Goal: Task Accomplishment & Management: Check status

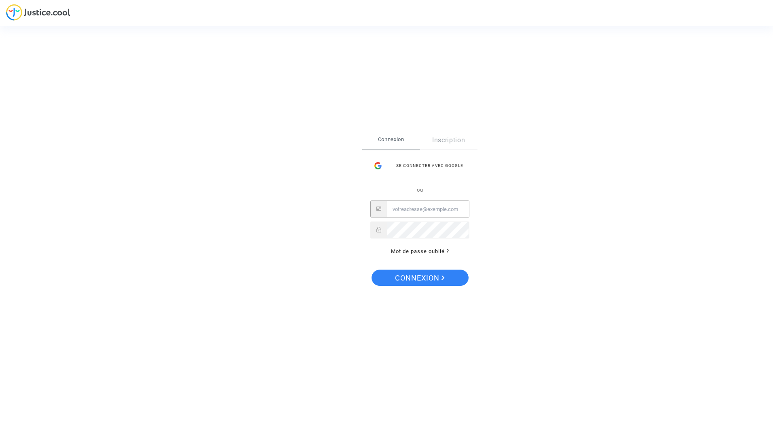
click at [406, 207] on input "Email" at bounding box center [428, 209] width 82 height 16
click at [405, 207] on input "Email" at bounding box center [428, 209] width 82 height 16
type input "cosimo.caracciolo@actemium.com"
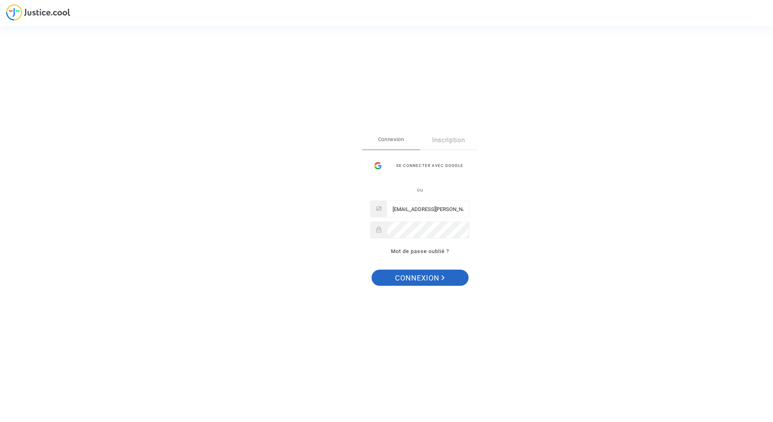
click at [412, 277] on span "Connexion" at bounding box center [420, 278] width 50 height 17
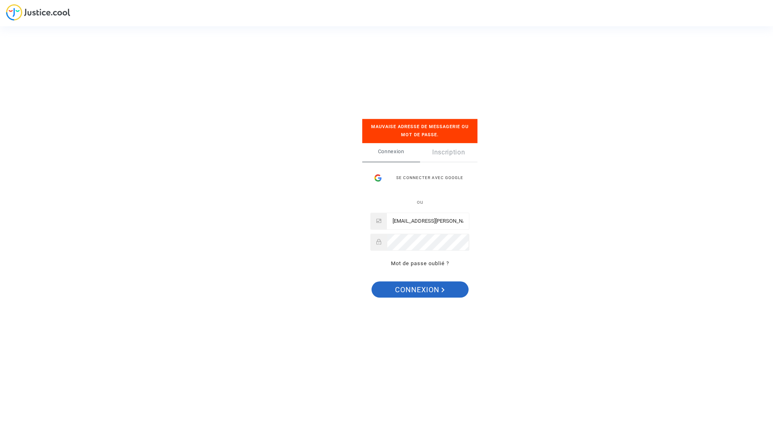
click at [425, 285] on span "Connexion" at bounding box center [420, 290] width 50 height 17
click at [327, 241] on div "Se connecter Mauvaise adresse de messagerie ou mot de passe. Connexion Inscript…" at bounding box center [386, 211] width 773 height 422
click at [408, 293] on span "Connexion" at bounding box center [420, 290] width 50 height 17
drag, startPoint x: 400, startPoint y: 222, endPoint x: 510, endPoint y: 224, distance: 110.0
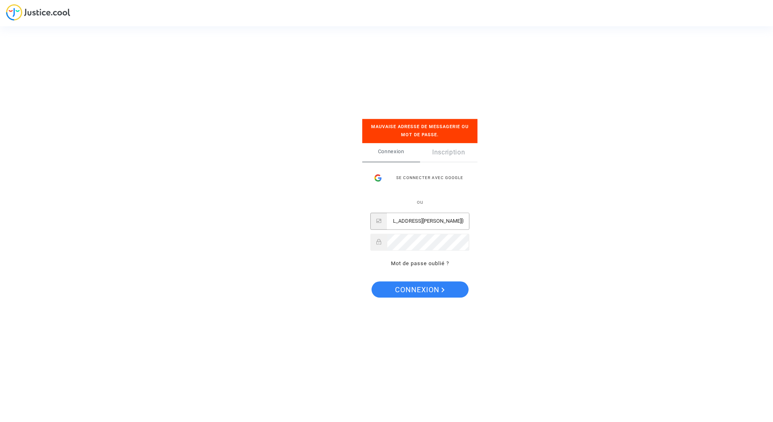
click at [510, 224] on div "Se connecter Mauvaise adresse de messagerie ou mot de passe. Connexion Inscript…" at bounding box center [386, 211] width 773 height 422
click at [370, 239] on div "Connexion Inscription Se connecter avec Google ou cosimo.caracciolo@actemium.co…" at bounding box center [419, 209] width 115 height 133
click at [380, 241] on icon at bounding box center [378, 242] width 5 height 6
click at [336, 238] on div "Se connecter Mauvaise adresse de messagerie ou mot de passe. Connexion Inscript…" at bounding box center [386, 211] width 773 height 422
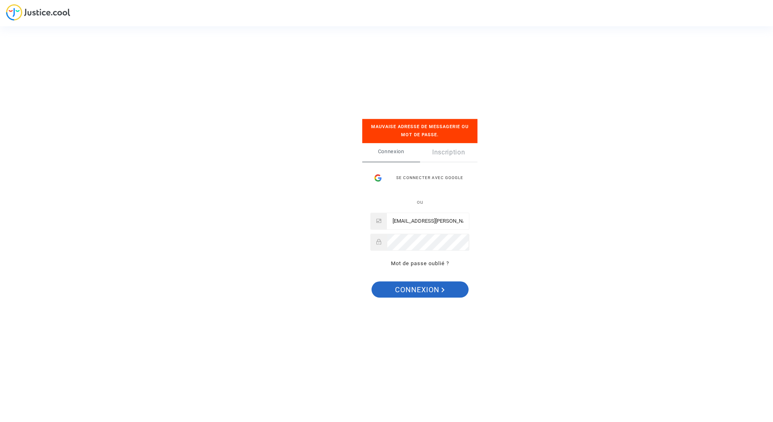
click at [430, 289] on span "Connexion" at bounding box center [420, 290] width 50 height 17
click at [425, 290] on span "Connexion" at bounding box center [420, 290] width 50 height 17
click at [433, 283] on span "Connexion" at bounding box center [420, 290] width 50 height 17
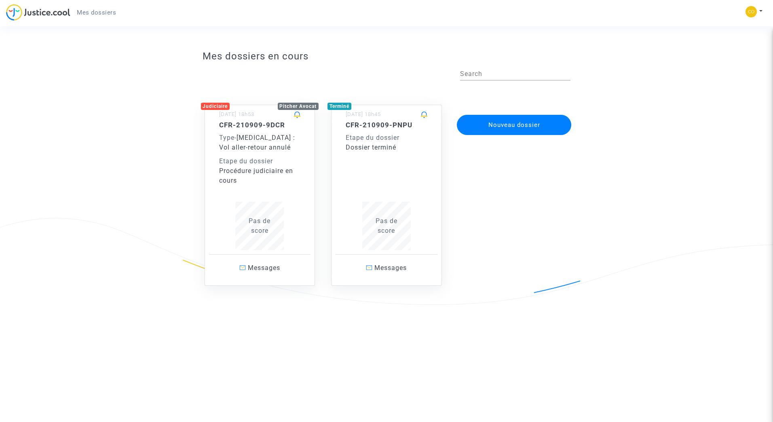
click at [252, 164] on div "Etape du dossier" at bounding box center [260, 161] width 82 height 10
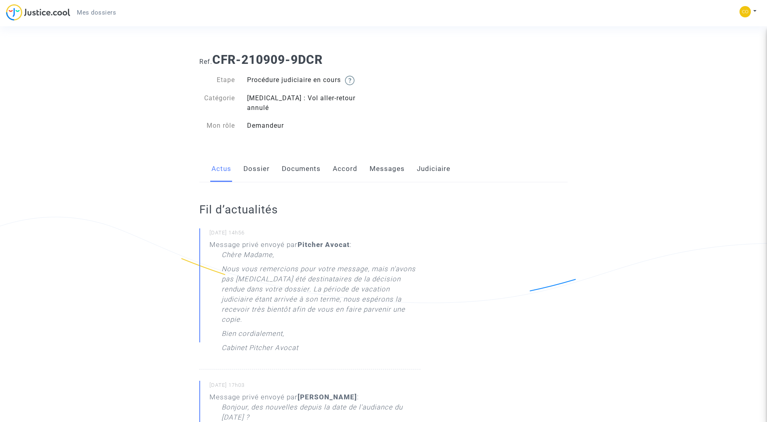
click at [392, 160] on link "Messages" at bounding box center [387, 169] width 35 height 27
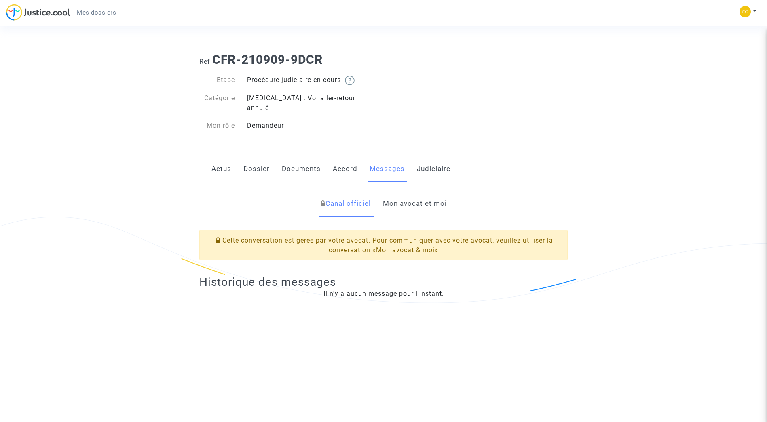
click at [403, 193] on link "Mon avocat et moi" at bounding box center [415, 203] width 64 height 27
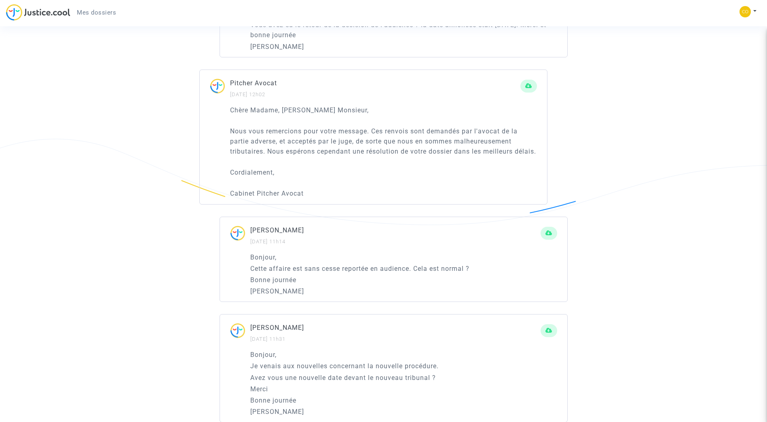
scroll to position [809, 0]
